Goal: Task Accomplishment & Management: Manage account settings

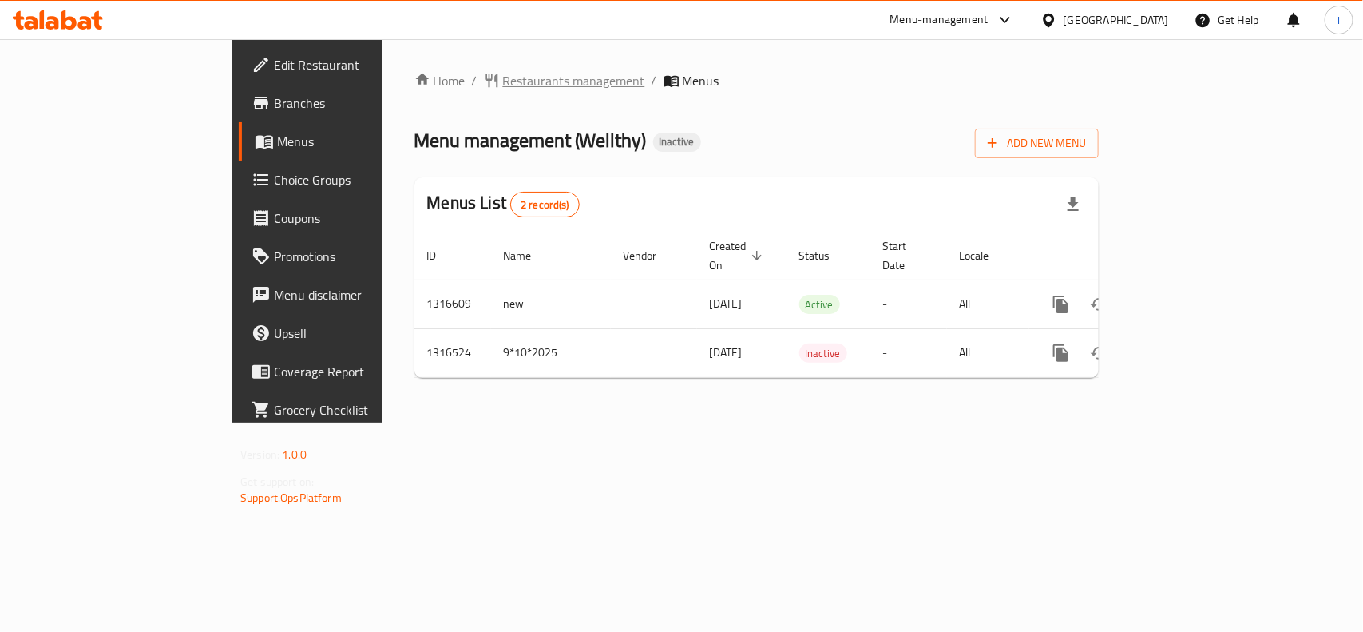
click at [503, 76] on span "Restaurants management" at bounding box center [574, 80] width 142 height 19
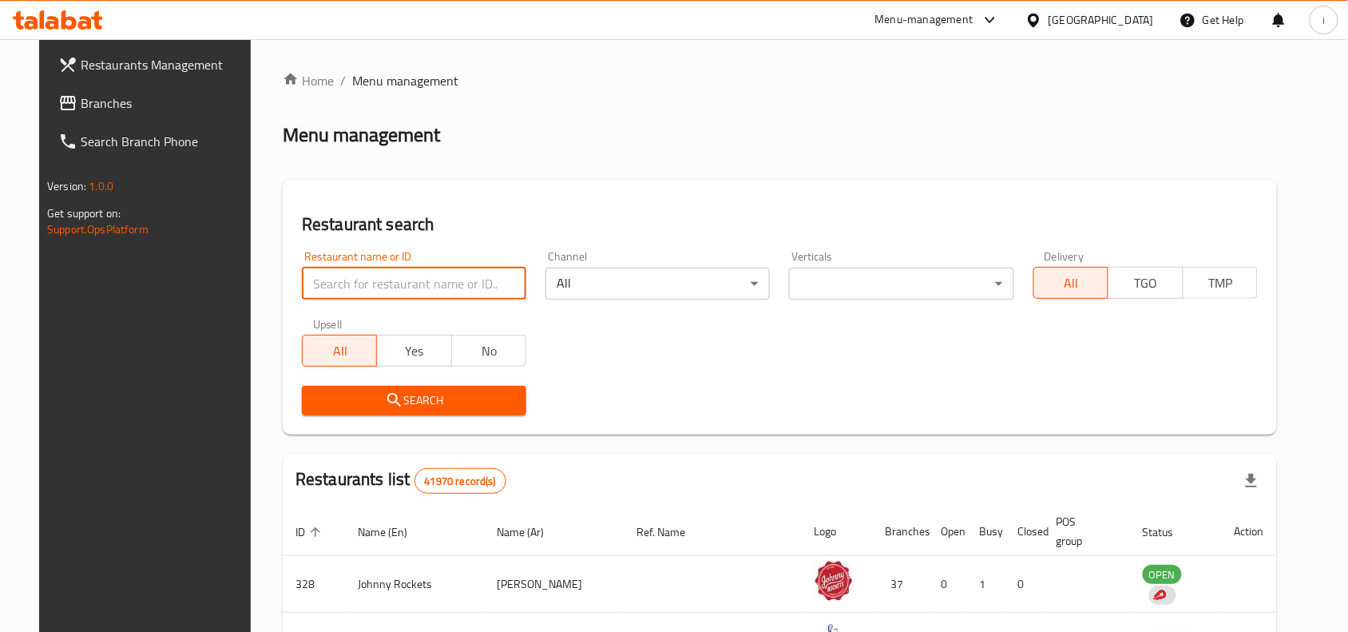
click at [417, 273] on input "search" at bounding box center [414, 284] width 224 height 32
click at [418, 272] on input "search" at bounding box center [414, 284] width 224 height 32
paste input "707706"
type input "707706"
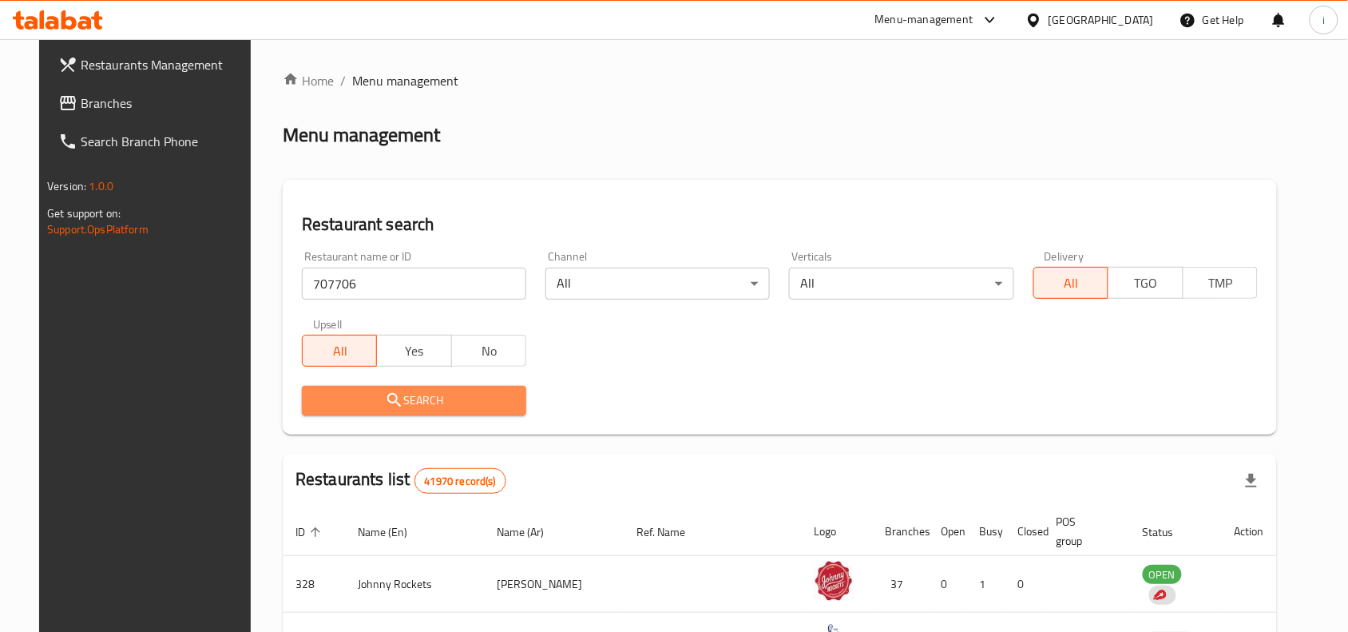
click at [385, 397] on icon "submit" at bounding box center [394, 400] width 19 height 19
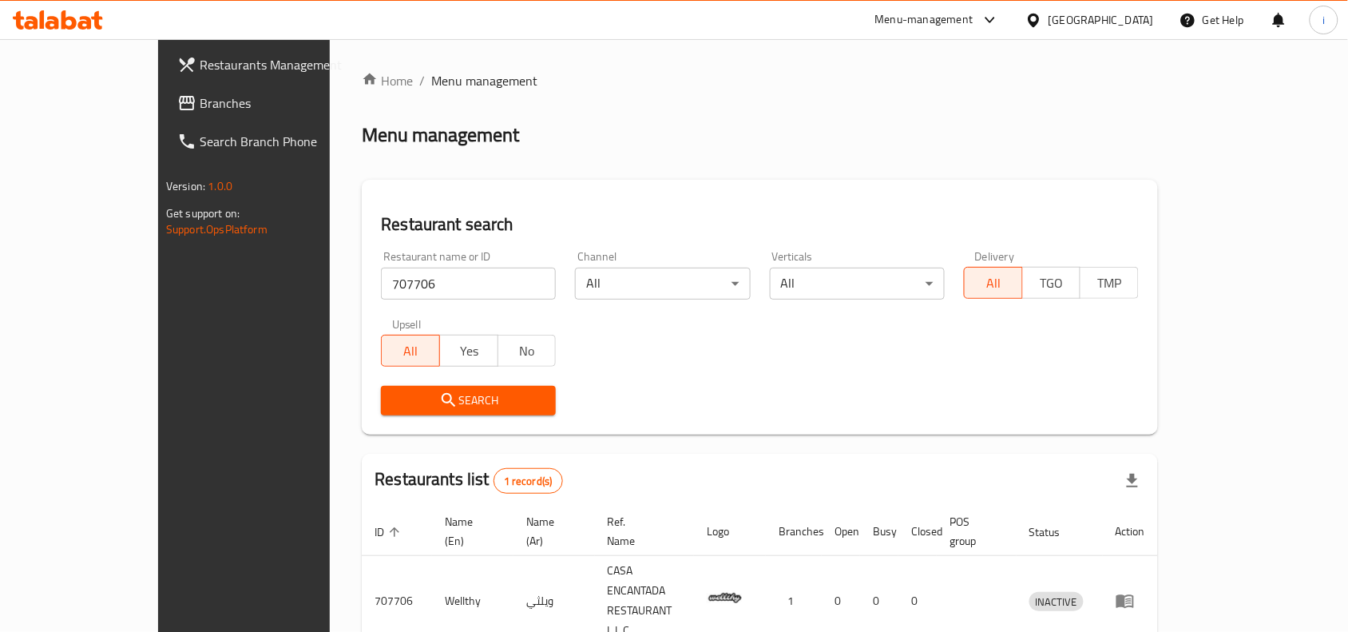
click at [200, 69] on span "Restaurants Management" at bounding box center [285, 64] width 171 height 19
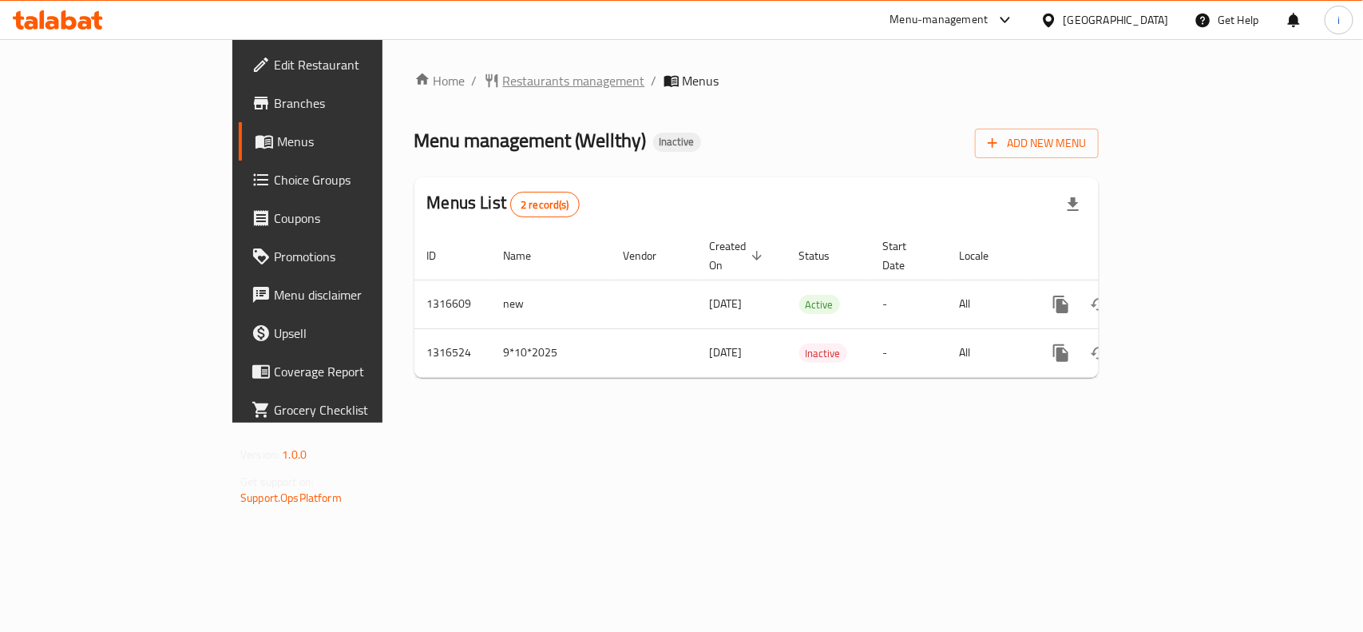
click at [503, 73] on span "Restaurants management" at bounding box center [574, 80] width 142 height 19
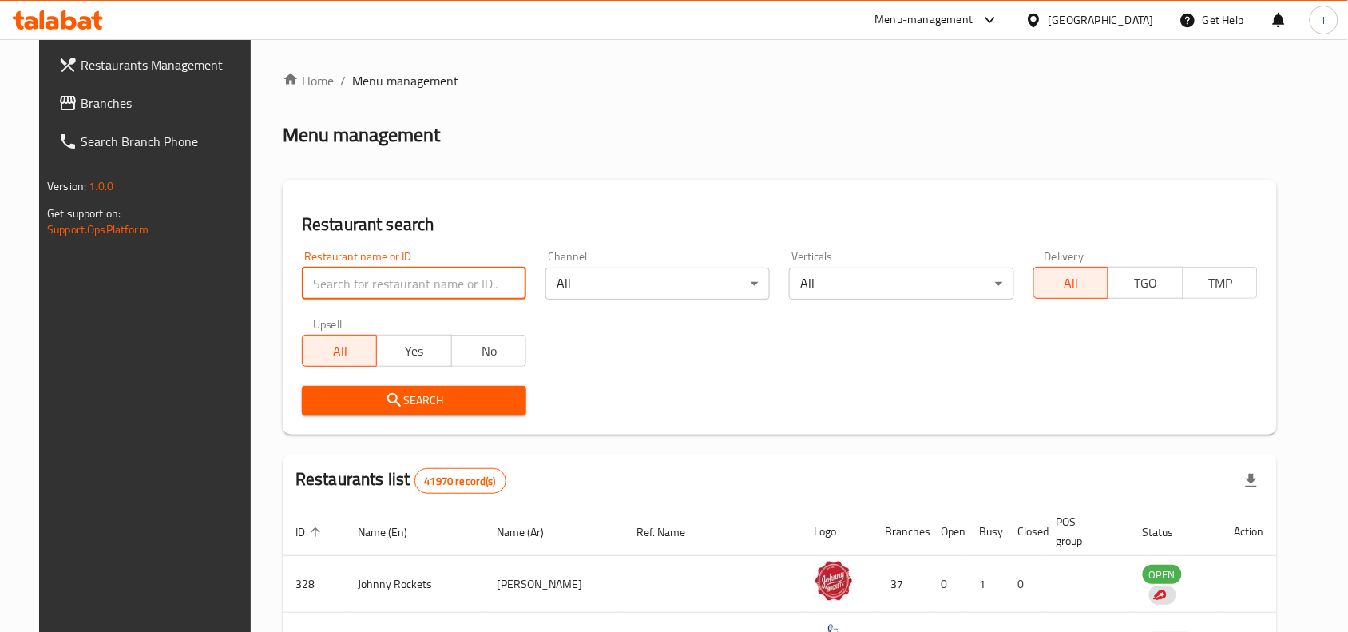
click at [460, 297] on input "search" at bounding box center [414, 284] width 224 height 32
paste input "707706"
type input "707706"
click at [463, 396] on span "Search" at bounding box center [414, 401] width 199 height 20
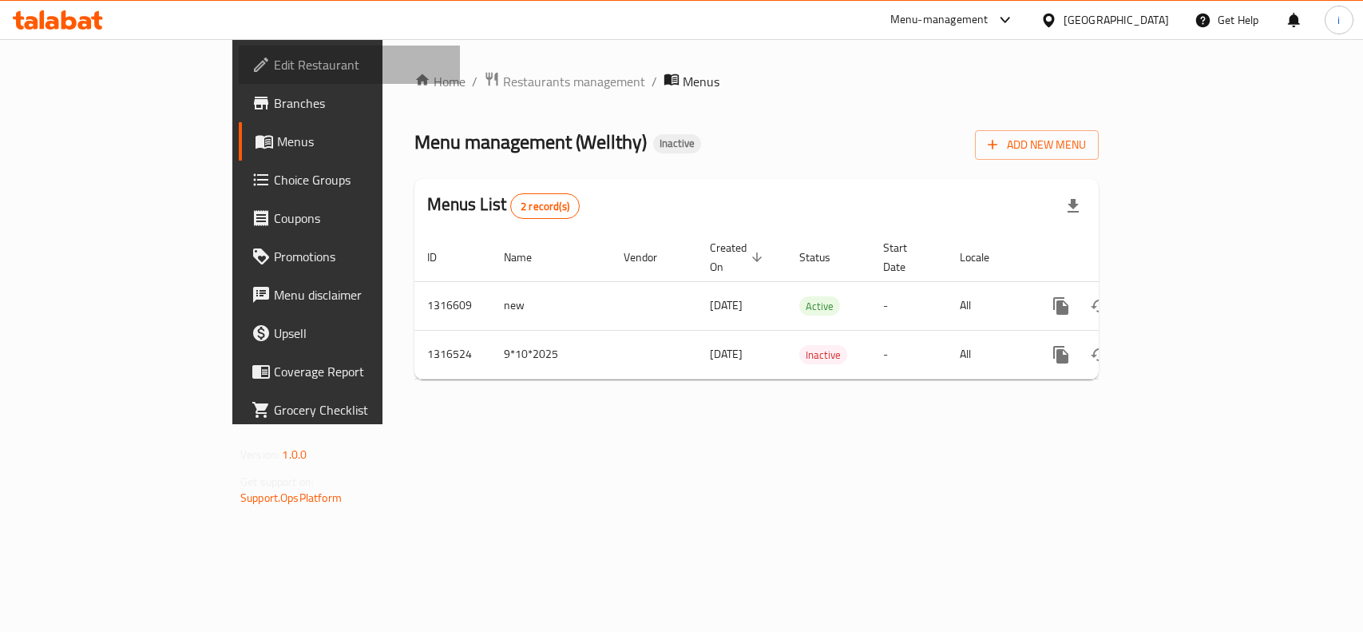
click at [274, 73] on span "Edit Restaurant" at bounding box center [360, 64] width 173 height 19
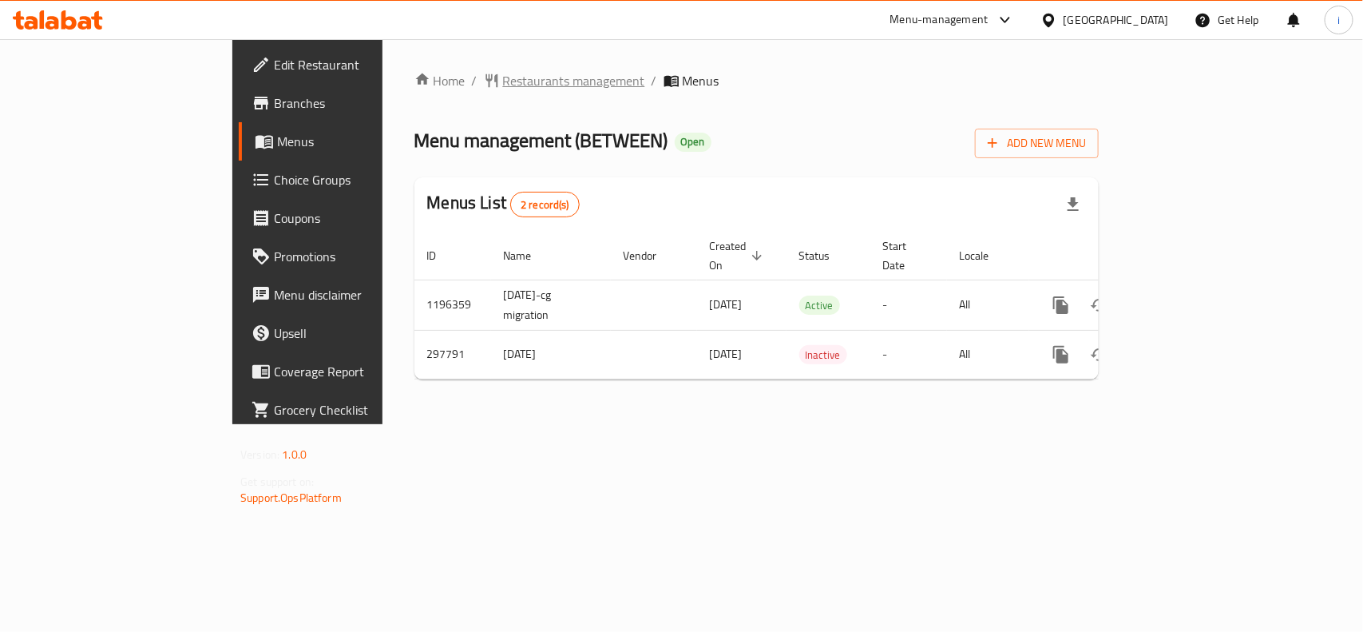
click at [503, 81] on span "Restaurants management" at bounding box center [574, 80] width 142 height 19
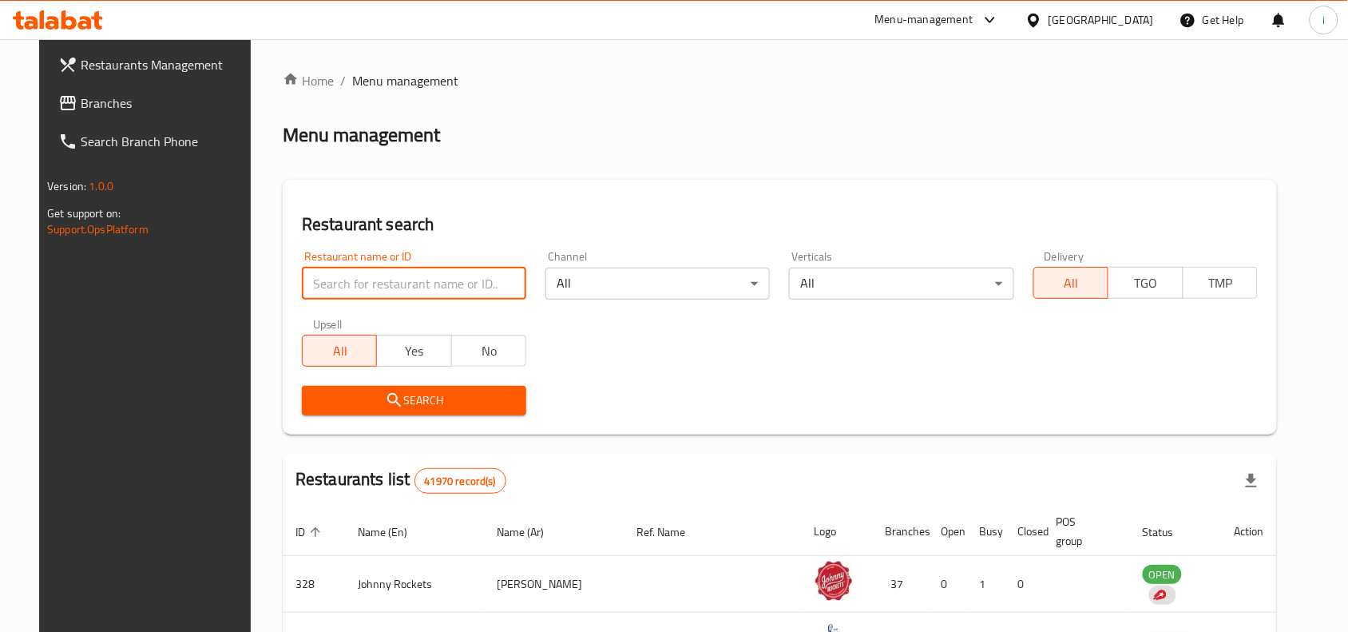
click at [362, 285] on input "search" at bounding box center [414, 284] width 224 height 32
paste input "628555"
type input "628555"
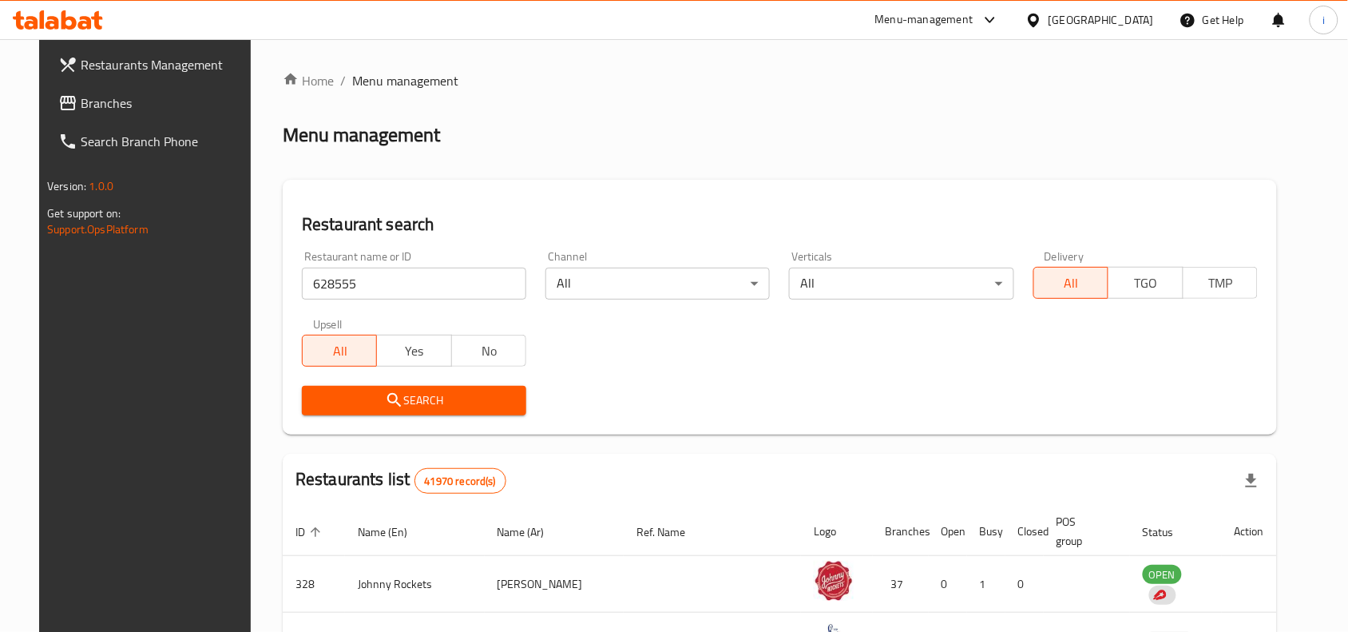
click at [452, 387] on button "Search" at bounding box center [414, 401] width 224 height 30
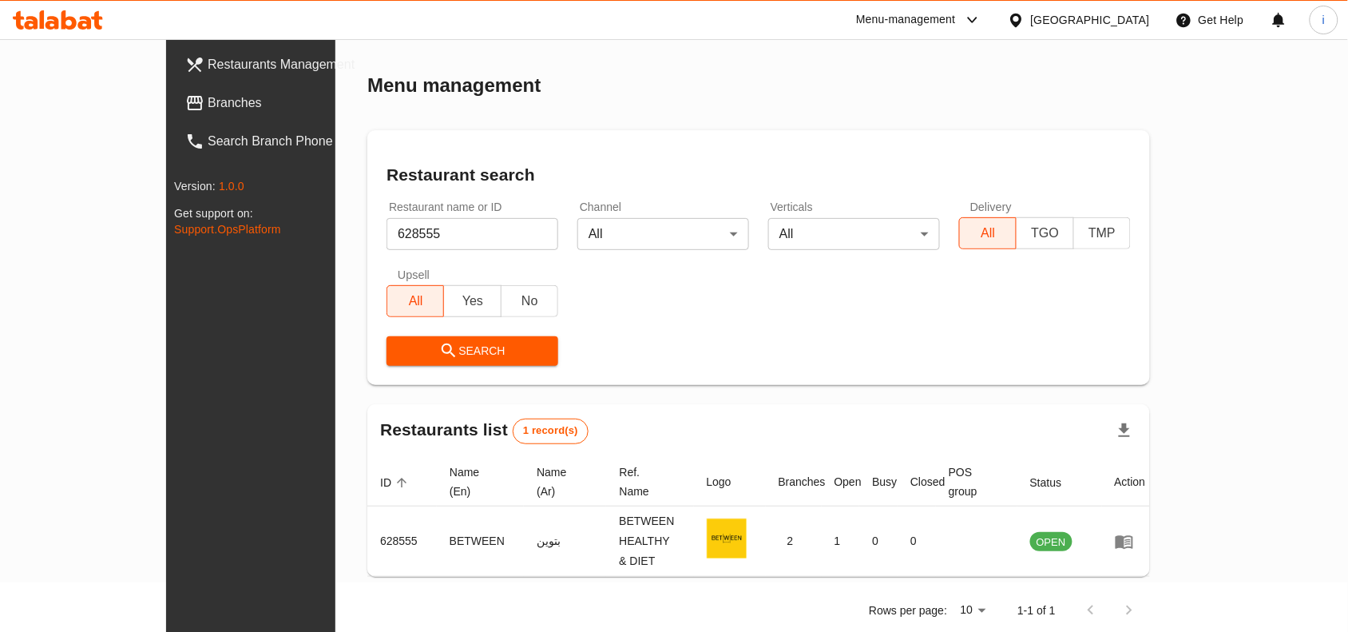
scroll to position [49, 0]
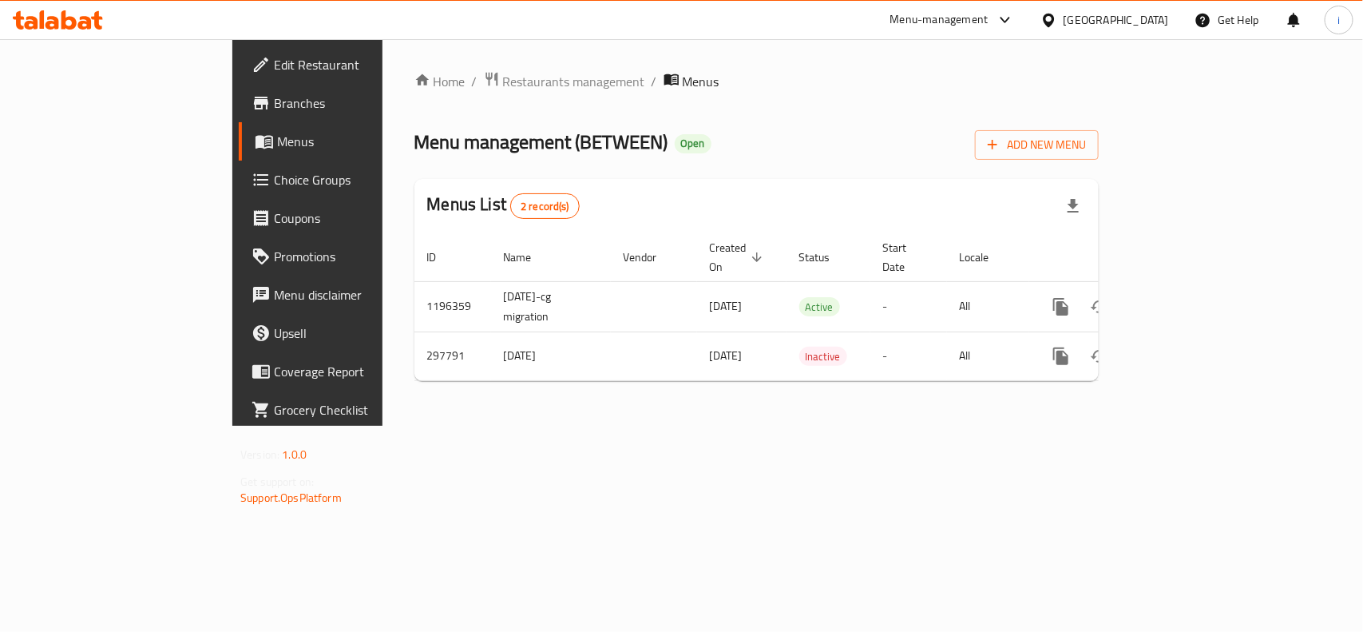
click at [274, 68] on span "Edit Restaurant" at bounding box center [360, 64] width 173 height 19
click at [503, 78] on span "Restaurants management" at bounding box center [574, 80] width 142 height 19
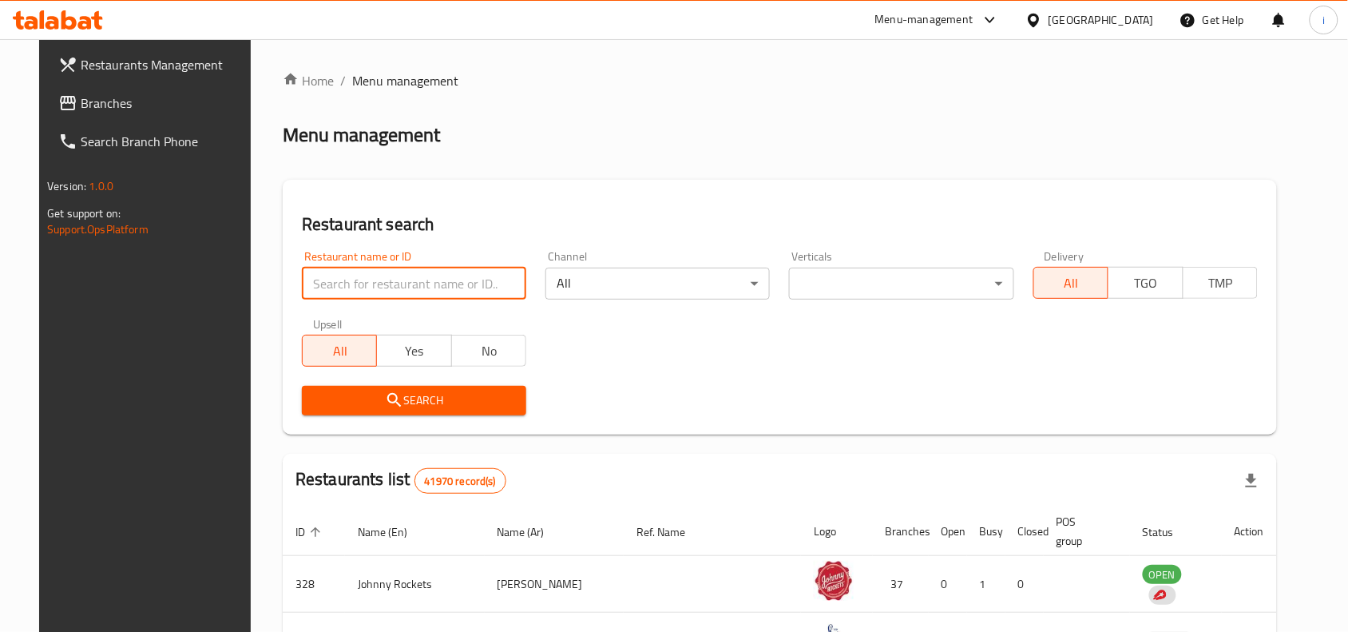
click at [394, 284] on input "search" at bounding box center [414, 284] width 224 height 32
paste input "628555"
type input "628555"
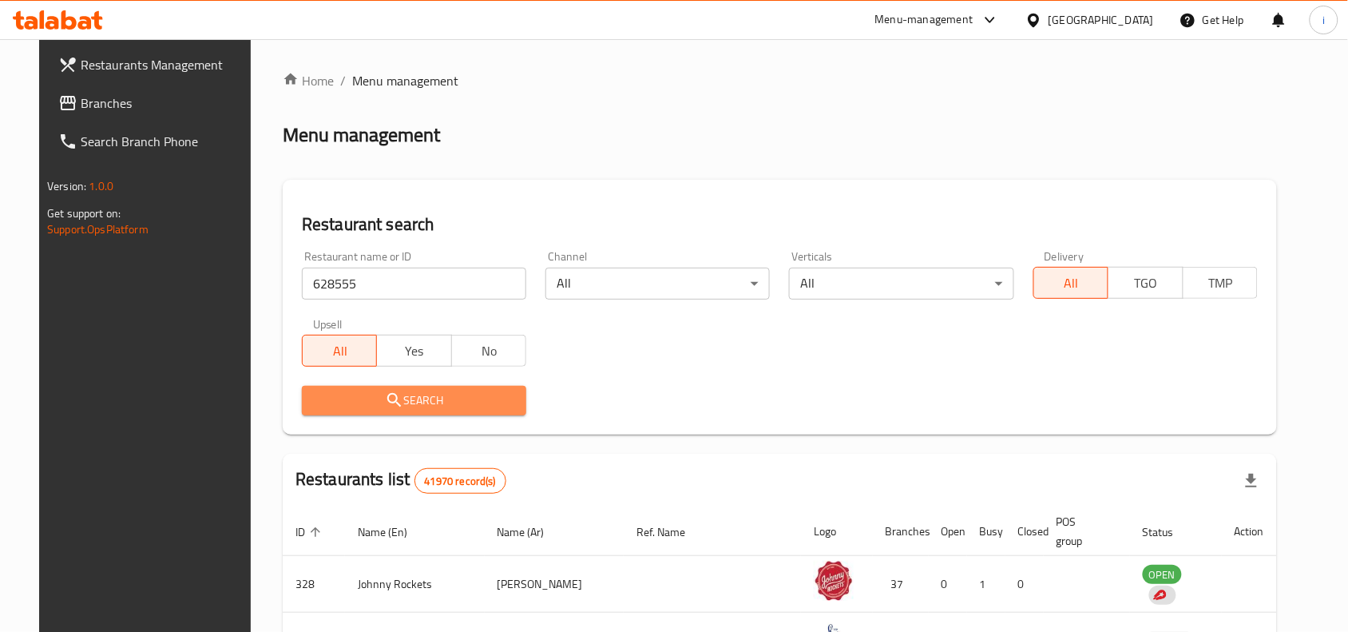
click at [459, 401] on span "Search" at bounding box center [414, 401] width 199 height 20
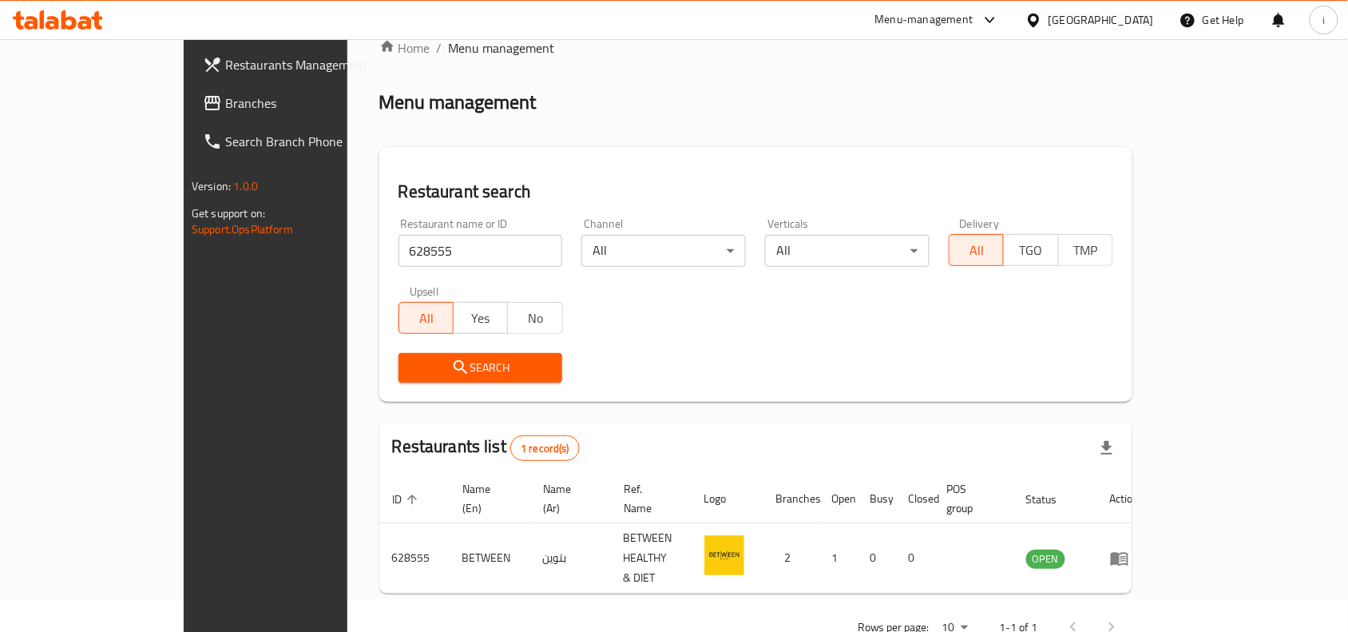
scroll to position [50, 0]
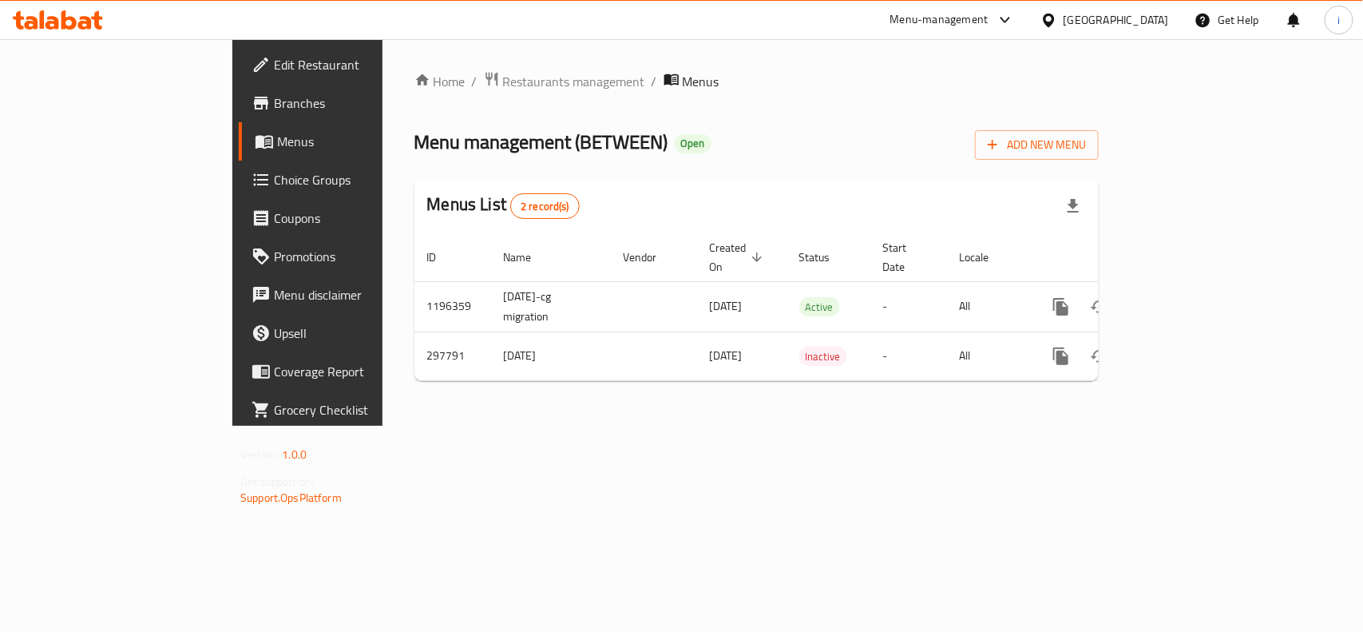
click at [274, 65] on span "Edit Restaurant" at bounding box center [360, 64] width 173 height 19
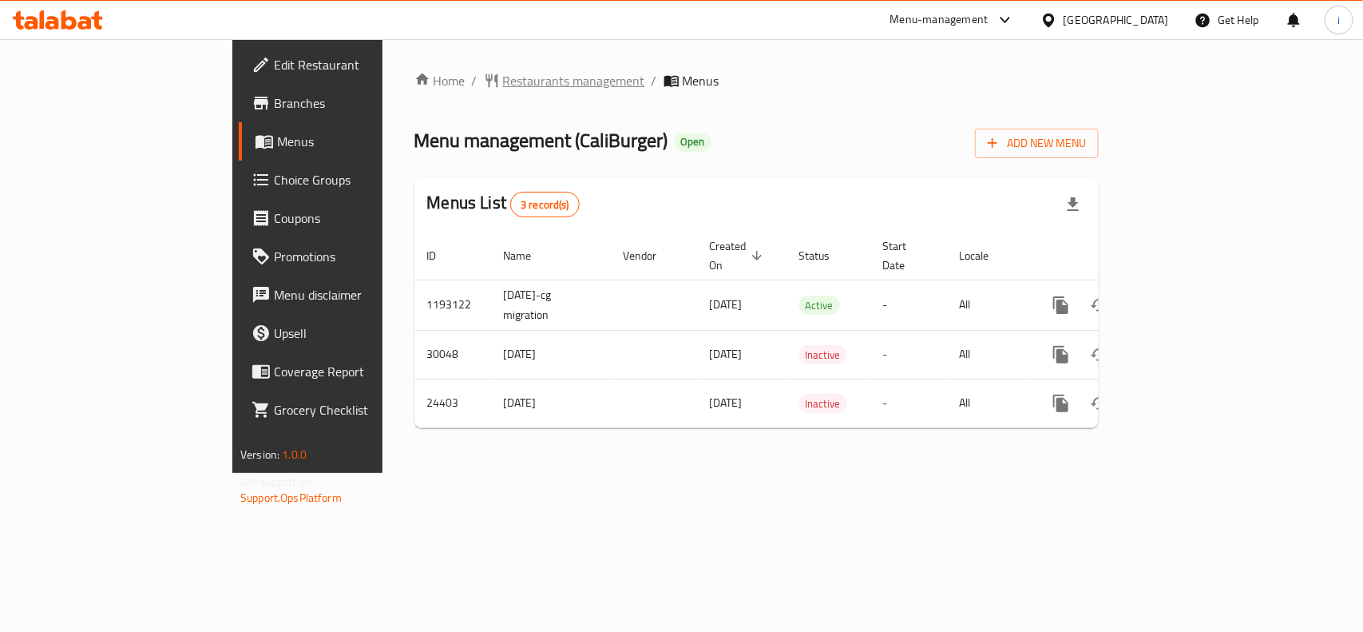
click at [503, 77] on span "Restaurants management" at bounding box center [574, 80] width 142 height 19
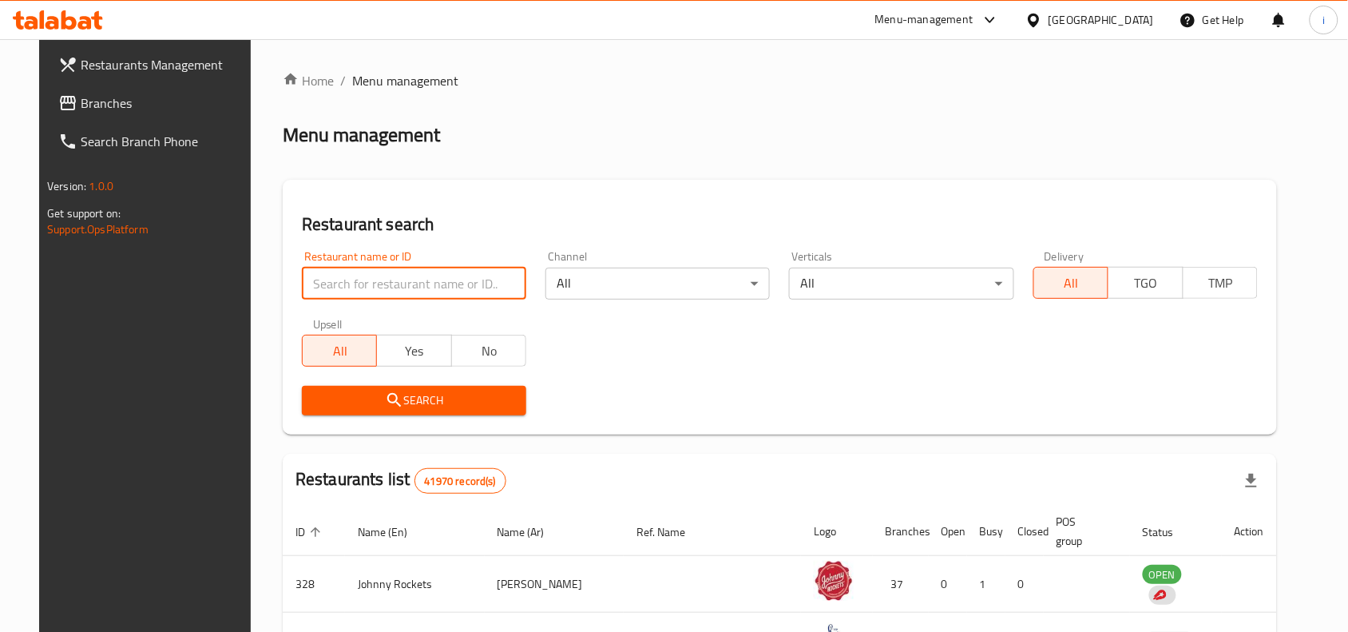
click at [422, 288] on input "search" at bounding box center [414, 284] width 224 height 32
paste input "7978"
type input "7978"
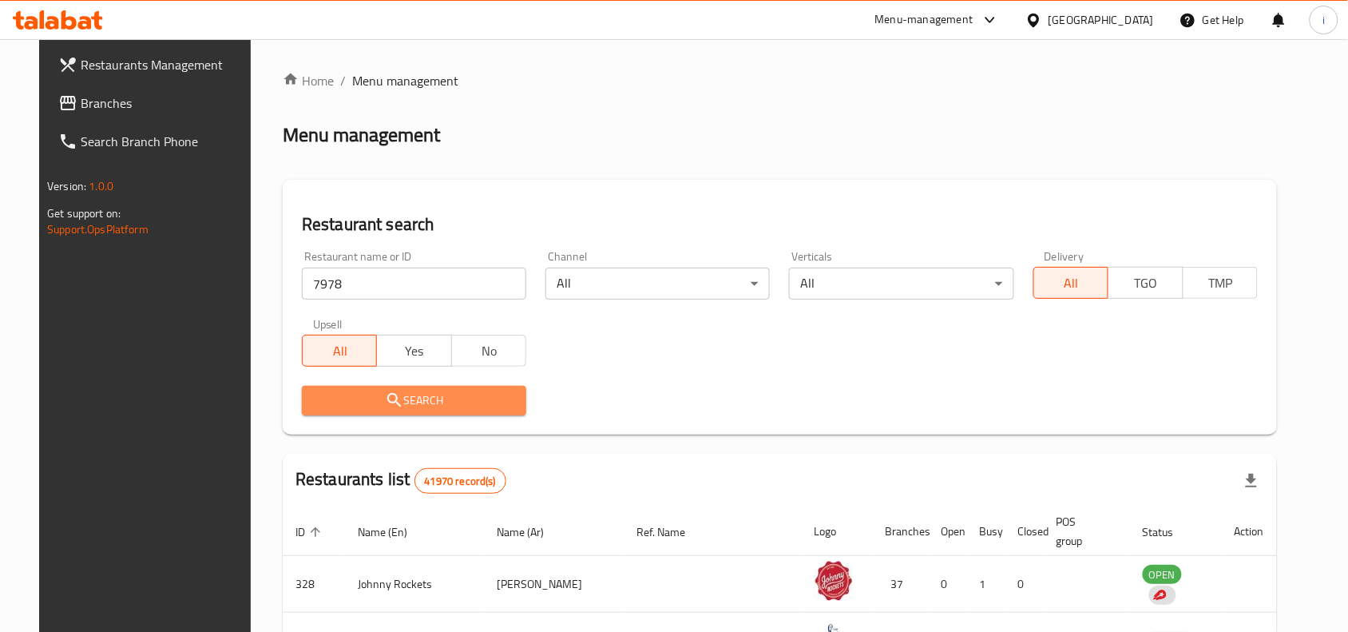
click at [418, 395] on span "Search" at bounding box center [414, 401] width 199 height 20
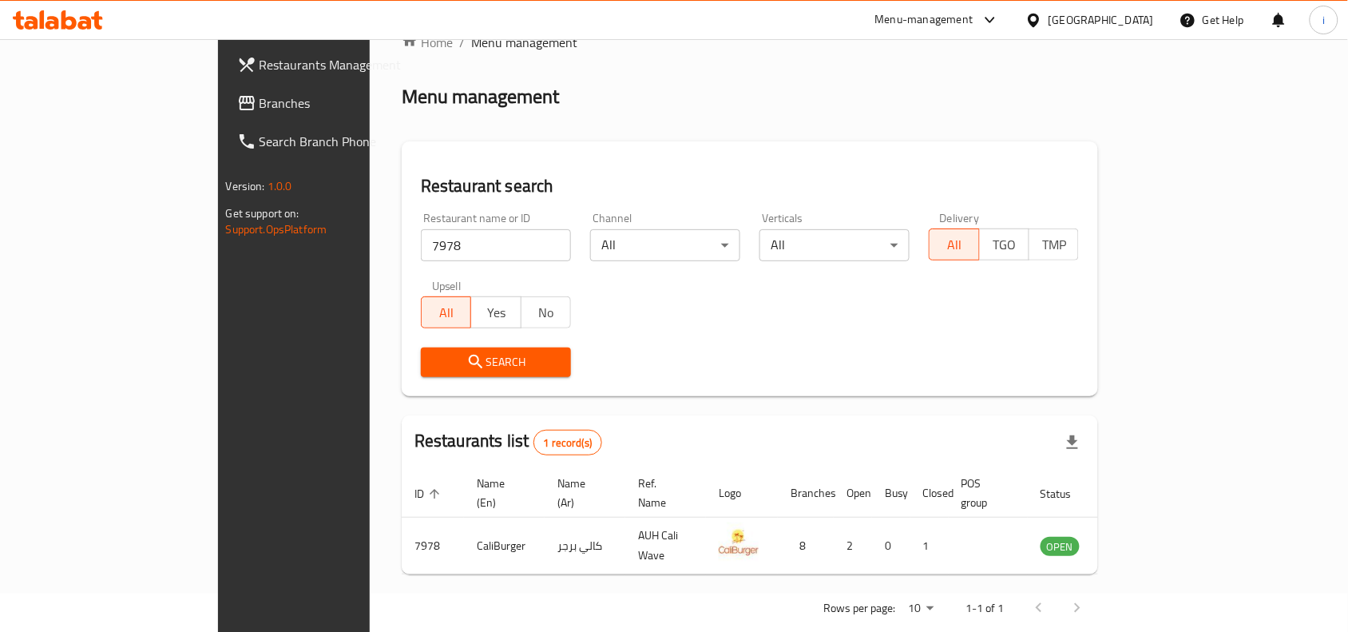
scroll to position [50, 0]
